Goal: Navigation & Orientation: Find specific page/section

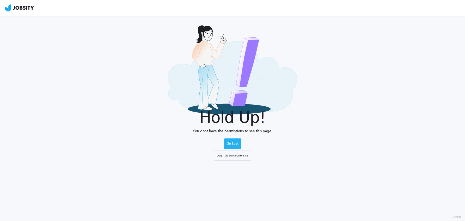
click at [233, 142] on div "Go Back" at bounding box center [232, 144] width 17 height 10
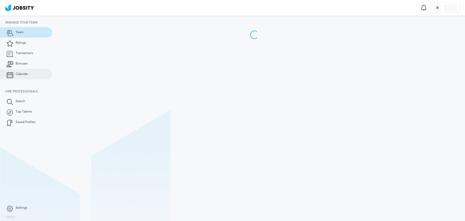
click at [34, 73] on link "Calendar" at bounding box center [26, 74] width 52 height 10
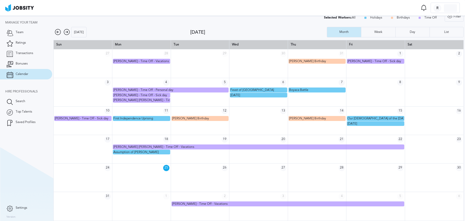
scroll to position [7, 0]
